Goal: Communication & Community: Connect with others

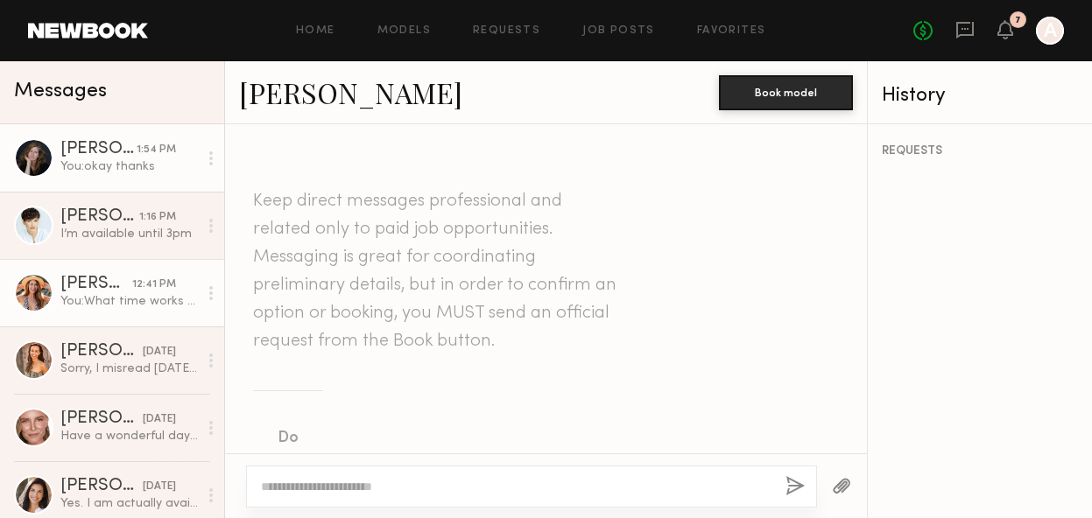
scroll to position [1448, 0]
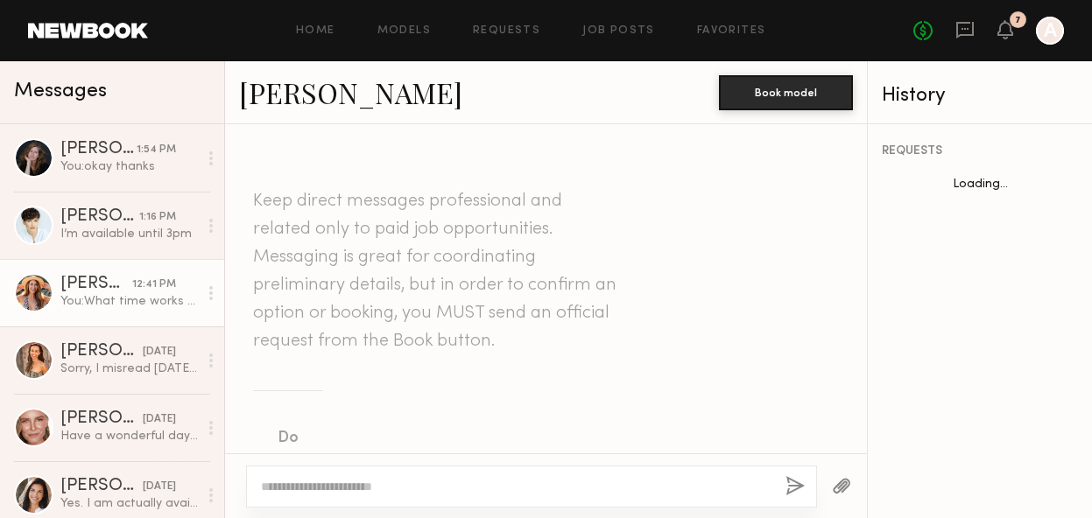
scroll to position [1448, 0]
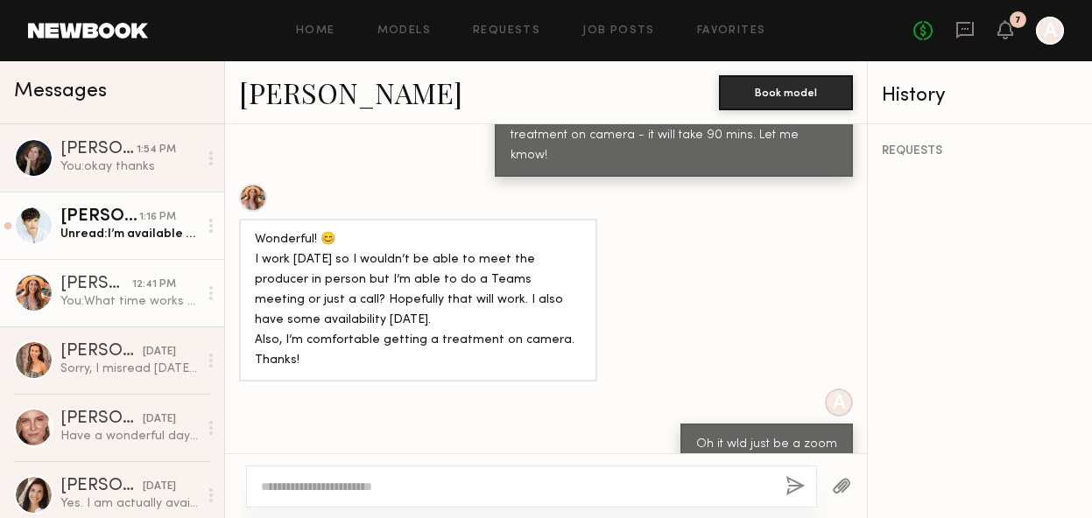
click at [118, 229] on div "Unread: I’m available until 3pm" at bounding box center [128, 234] width 137 height 17
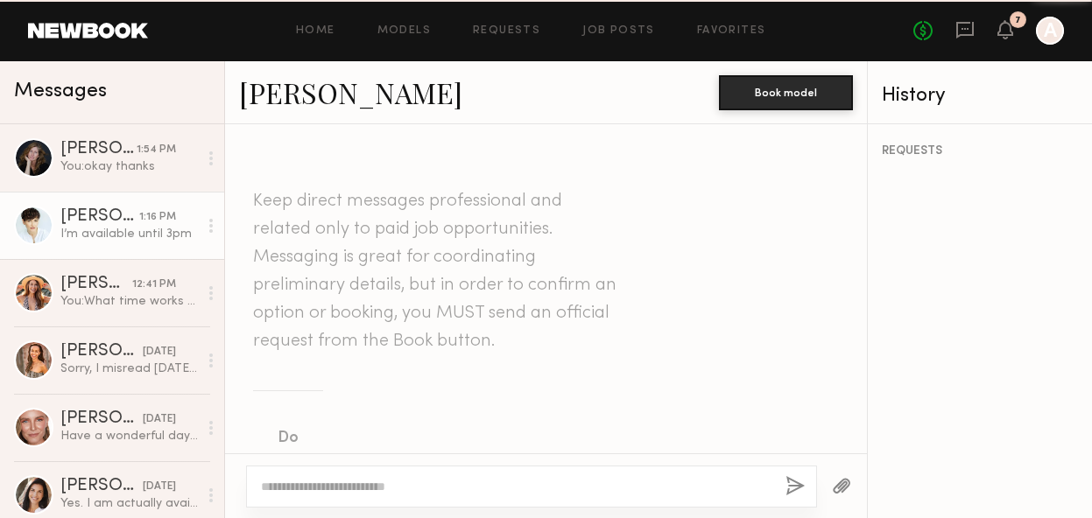
scroll to position [1060, 0]
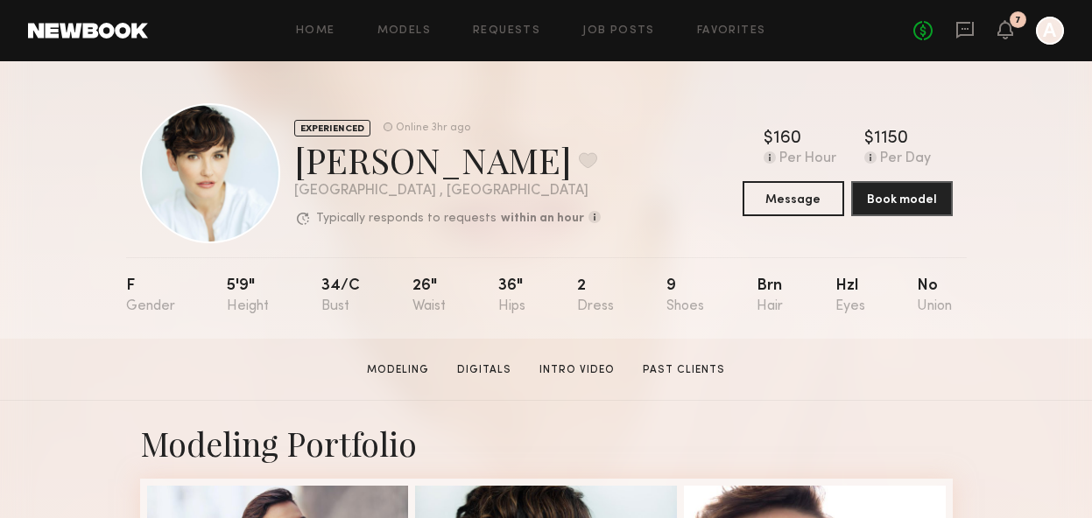
scroll to position [139, 0]
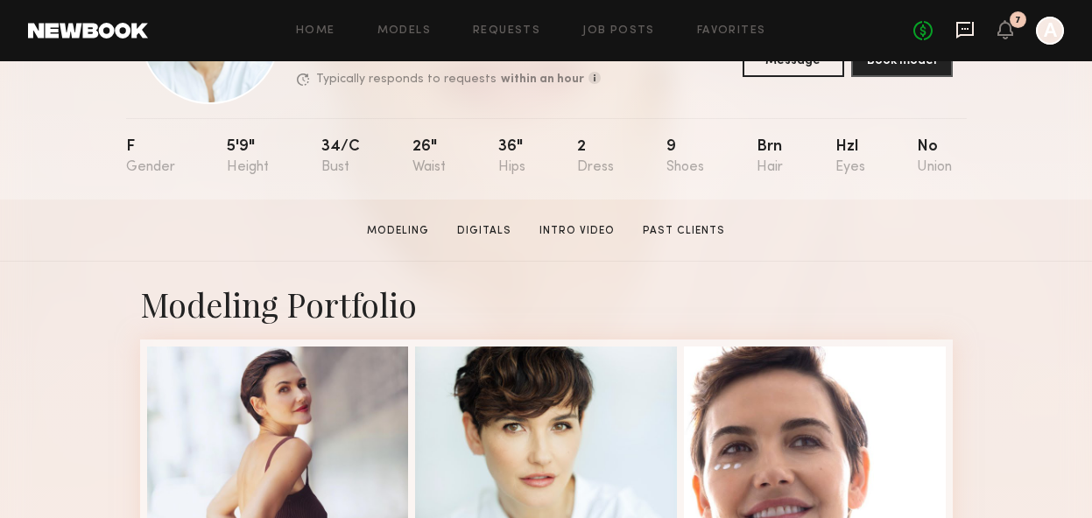
click at [964, 28] on icon at bounding box center [964, 29] width 7 height 2
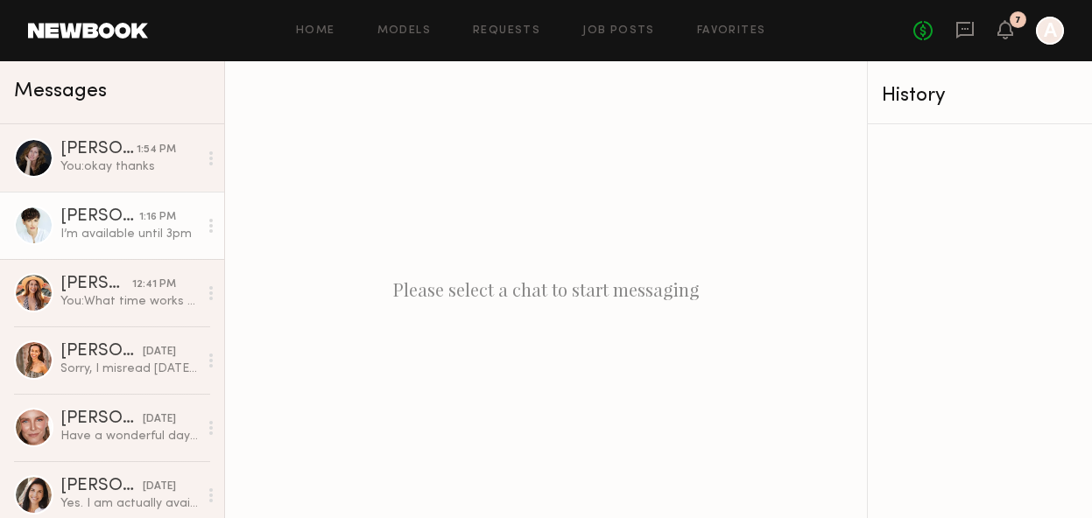
click at [103, 224] on div "[PERSON_NAME]" at bounding box center [99, 217] width 79 height 18
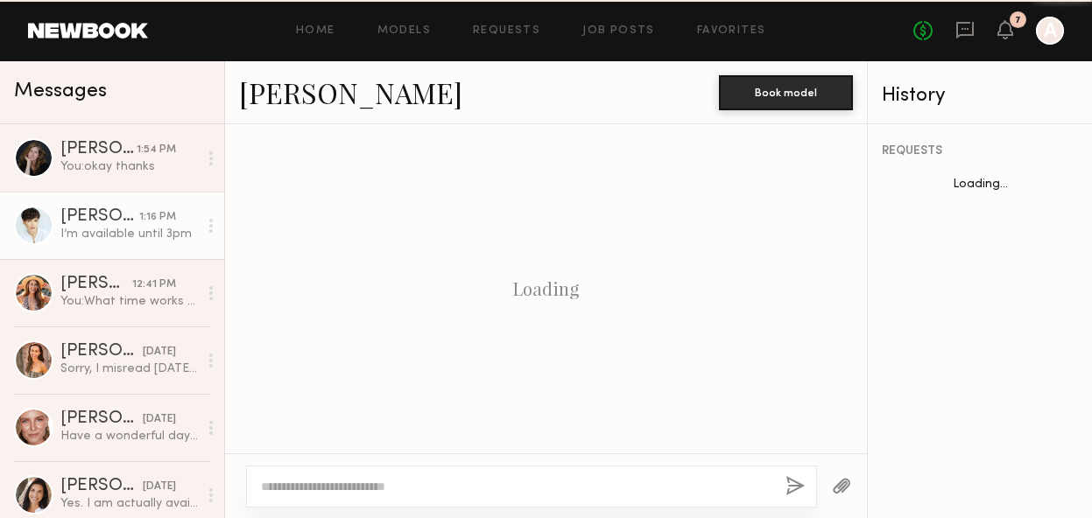
scroll to position [1060, 0]
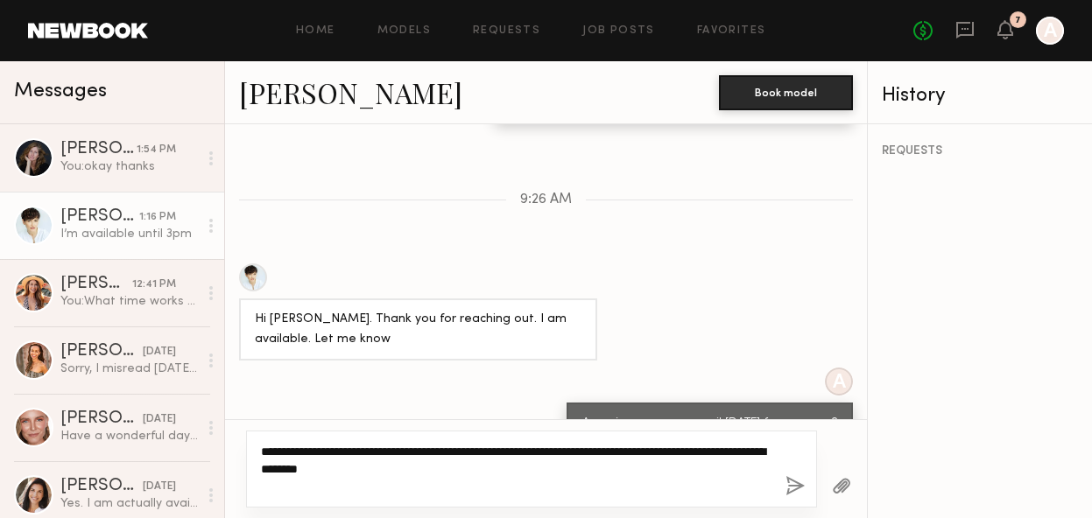
type textarea "**********"
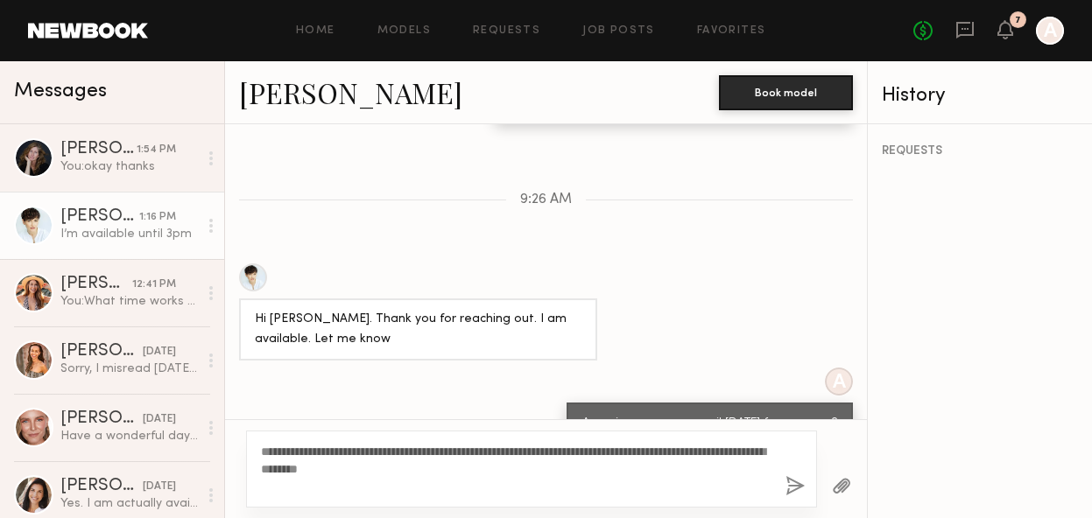
click at [791, 489] on button "button" at bounding box center [794, 487] width 19 height 22
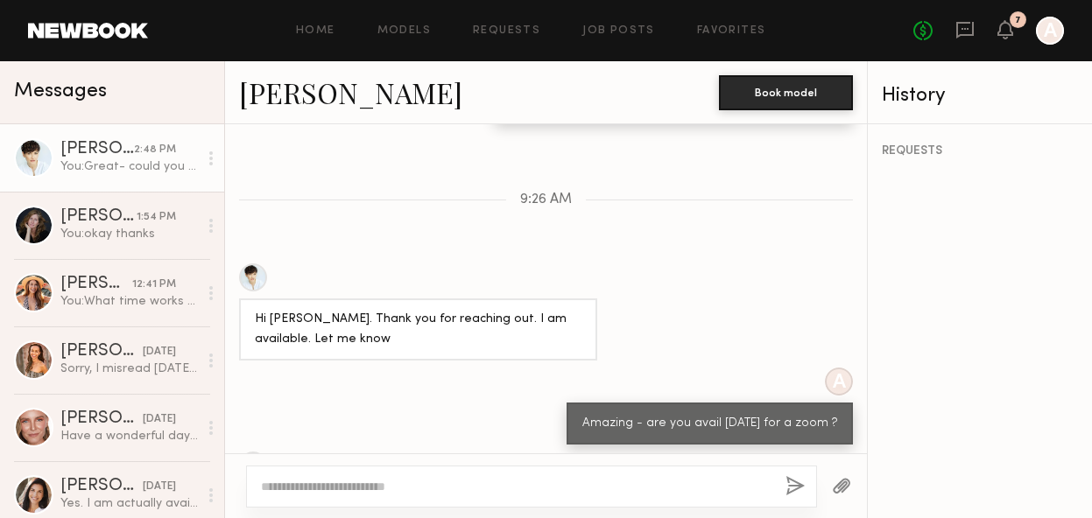
scroll to position [1317, 0]
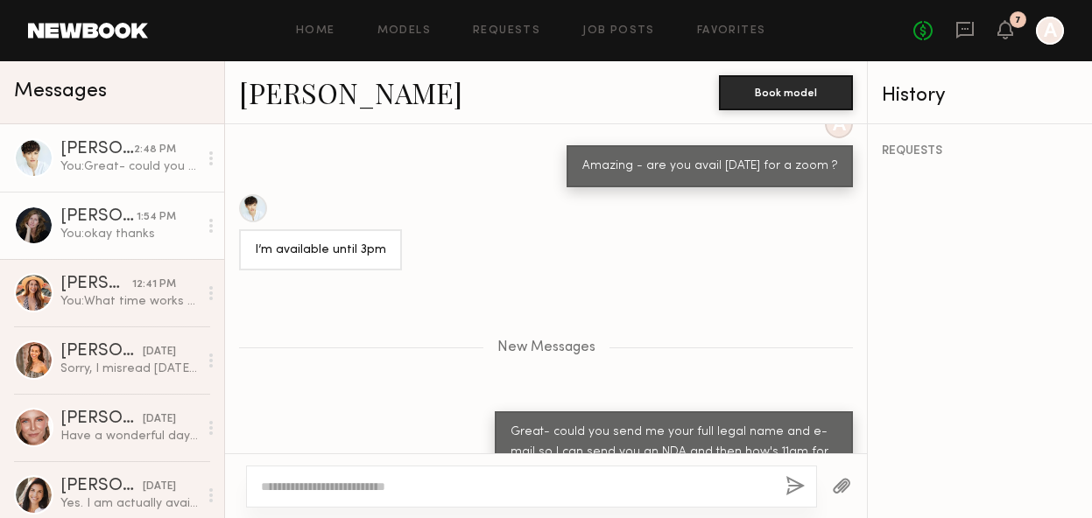
click at [137, 234] on div "You: okay thanks" at bounding box center [128, 234] width 137 height 17
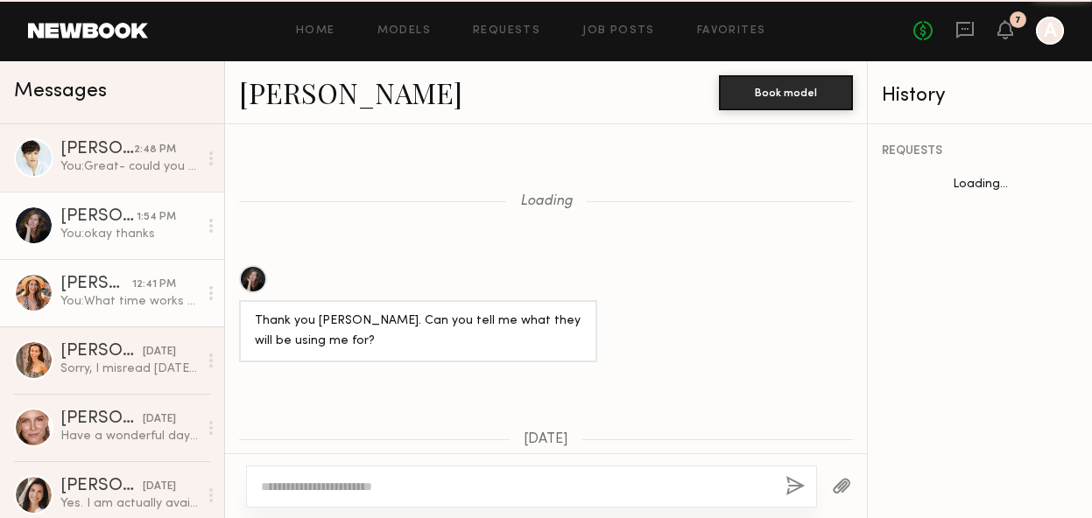
scroll to position [1304, 0]
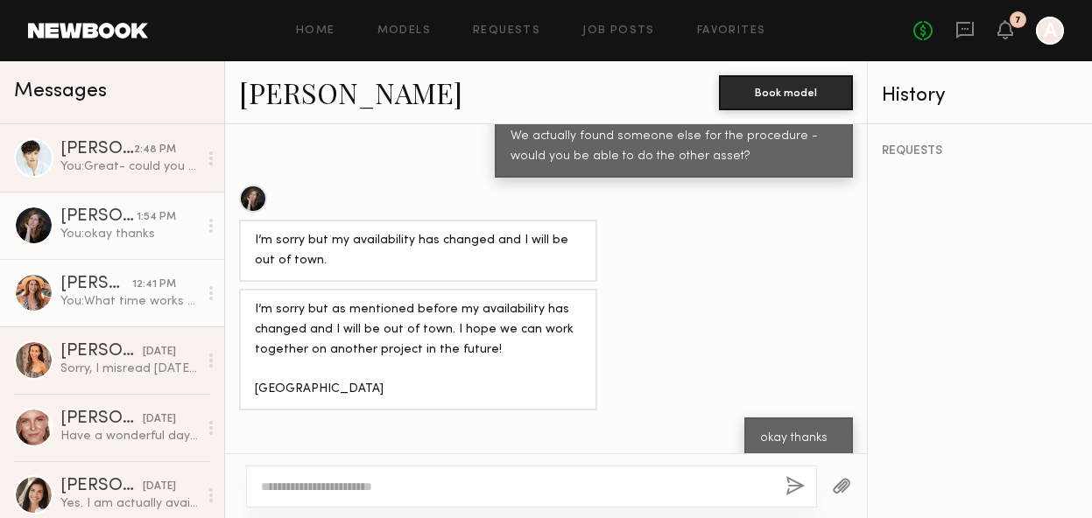
click at [142, 299] on div "You: What time works [DATE]?" at bounding box center [128, 301] width 137 height 17
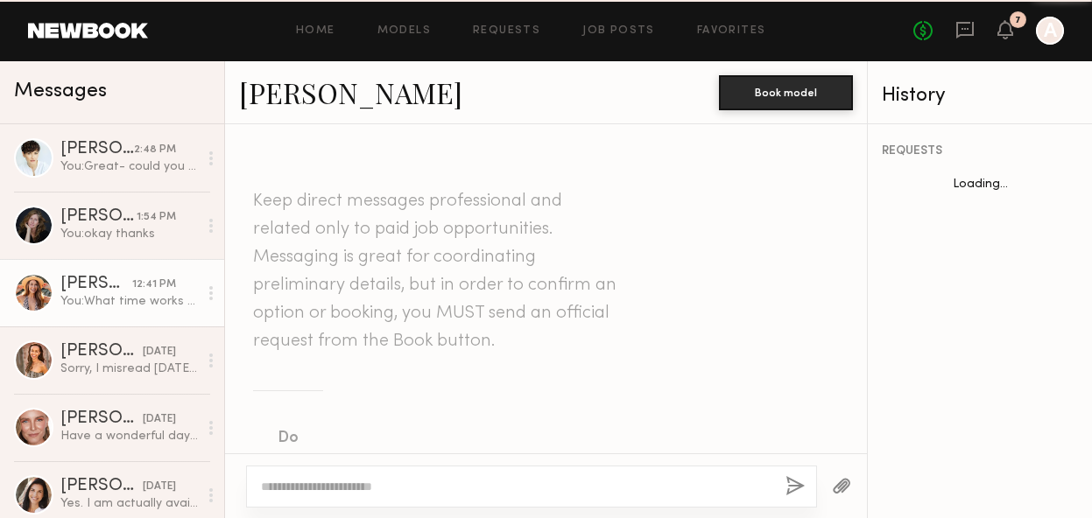
scroll to position [1448, 0]
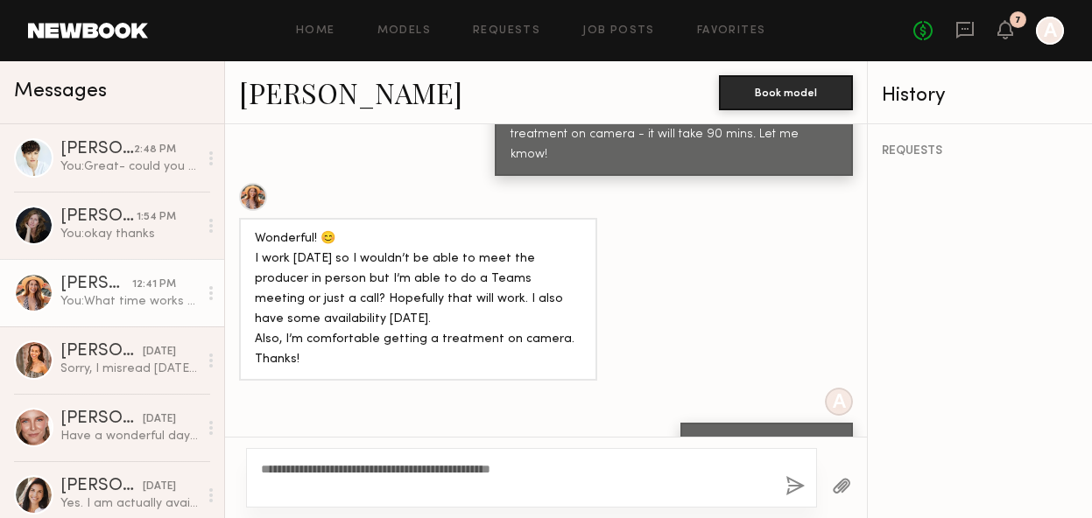
type textarea "**********"
click at [794, 486] on button "button" at bounding box center [794, 487] width 19 height 22
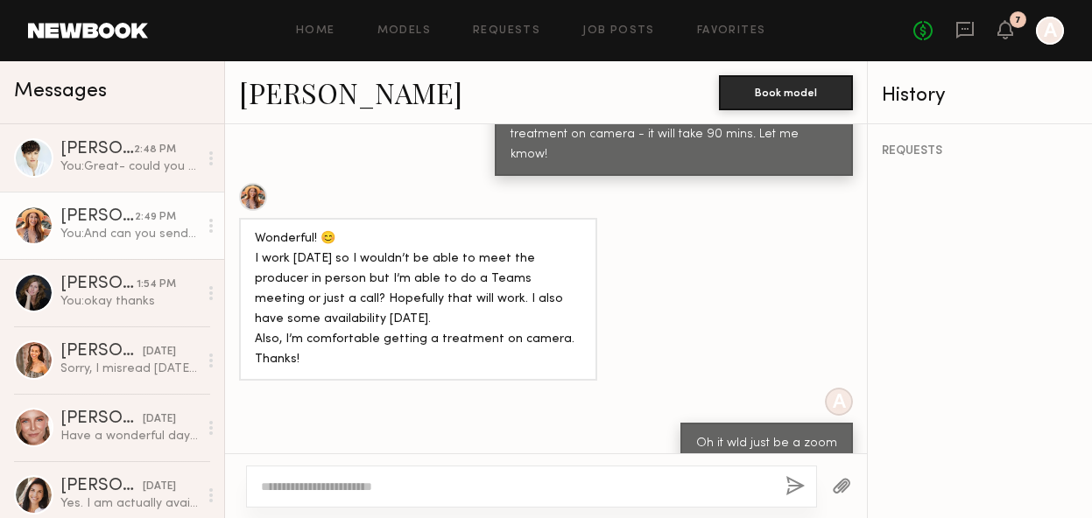
scroll to position [1630, 0]
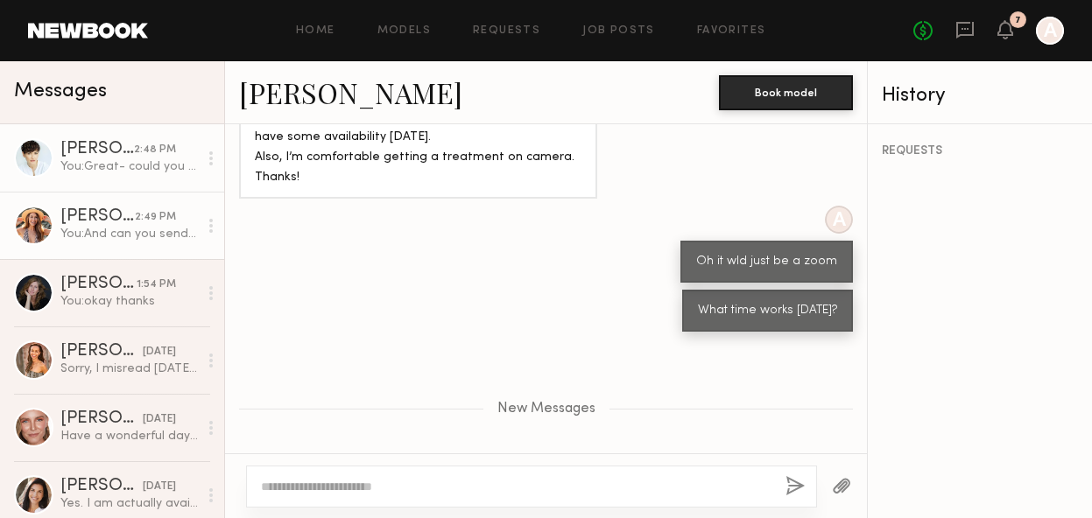
click at [107, 177] on link "[PERSON_NAME] 2:48 PM You: Great- could you send me your full legal name and e-…" at bounding box center [112, 157] width 224 height 67
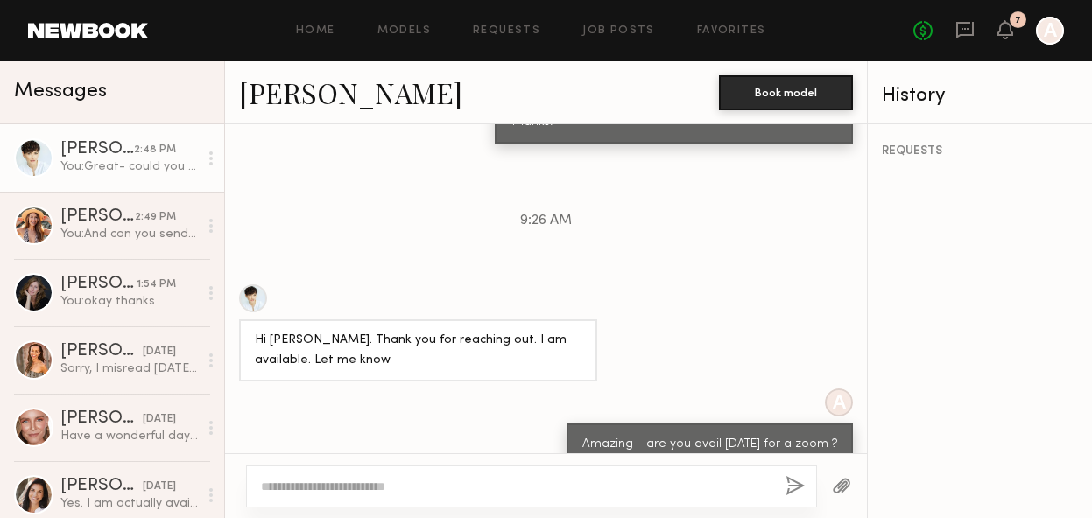
scroll to position [1050, 0]
